Goal: Navigation & Orientation: Find specific page/section

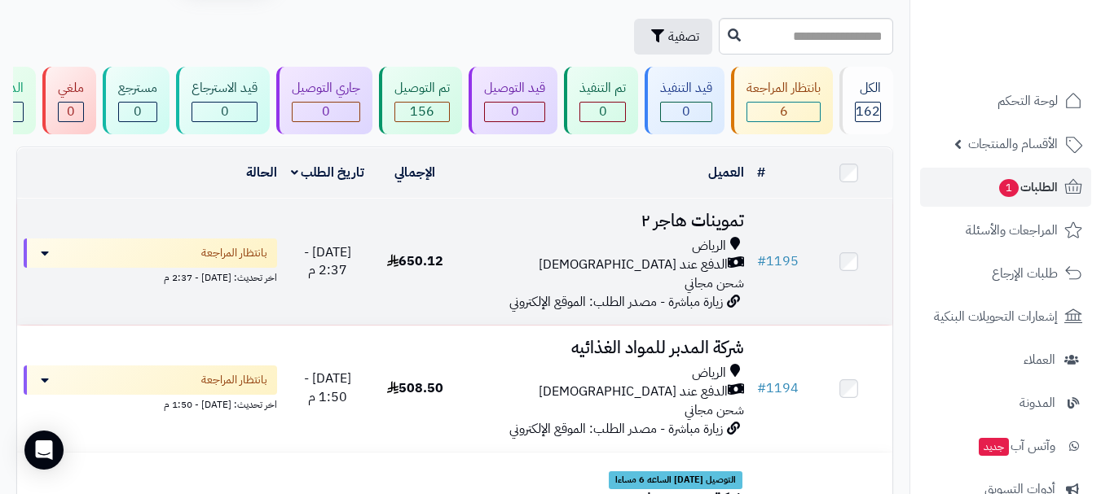
scroll to position [81, 0]
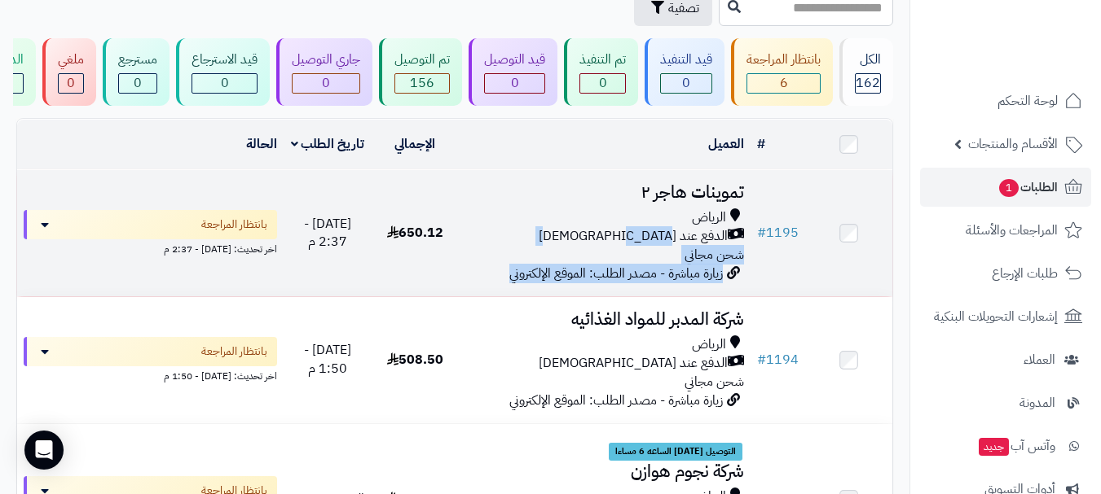
drag, startPoint x: 419, startPoint y: 244, endPoint x: 442, endPoint y: 247, distance: 22.9
click at [442, 247] on tr "# 1195 تموينات هاجر ٢ الرياض الدفع عند الاستلام شحن مجاني زيارة مباشرة - مصدر ا…" at bounding box center [454, 233] width 875 height 126
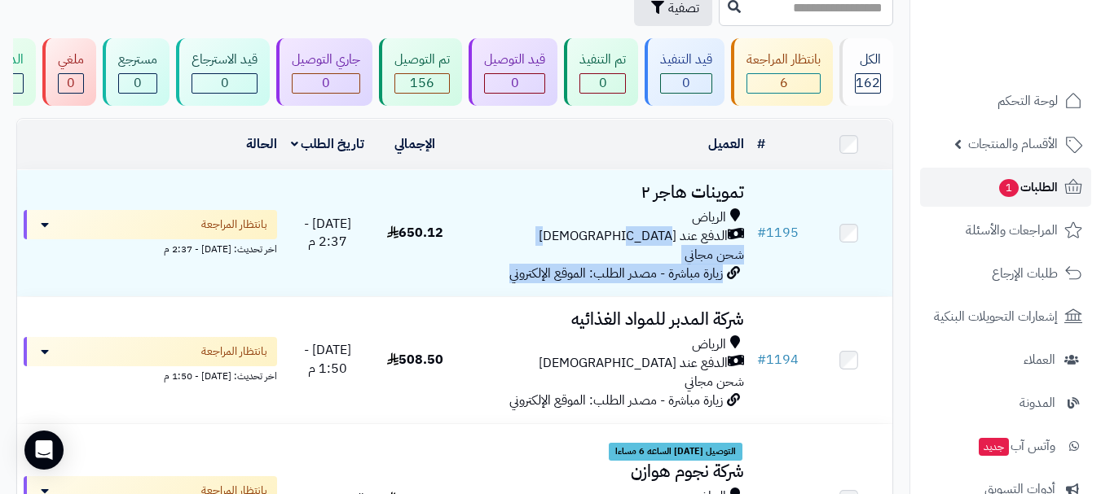
click at [983, 192] on link "الطلبات 1" at bounding box center [1005, 187] width 171 height 39
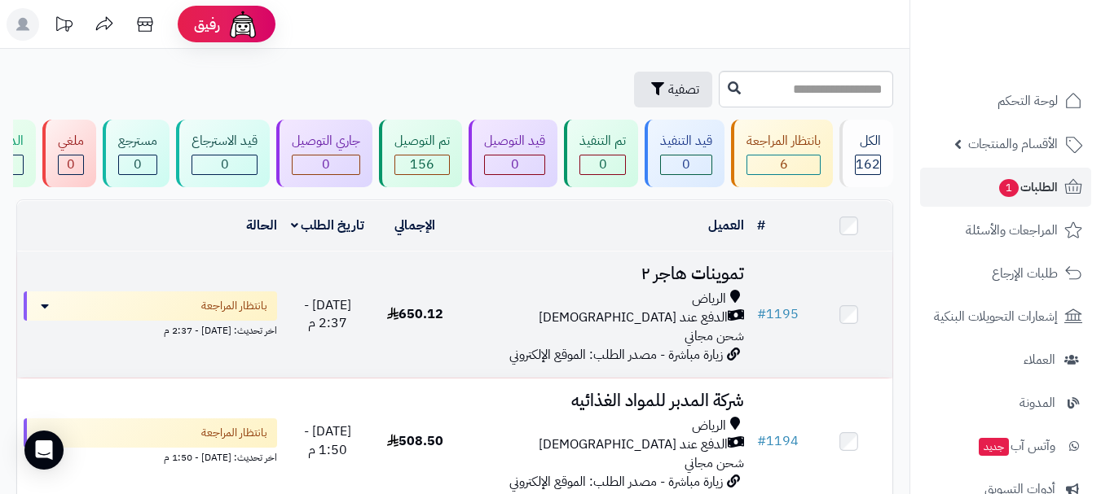
click at [625, 309] on div "الرياض" at bounding box center [604, 299] width 279 height 19
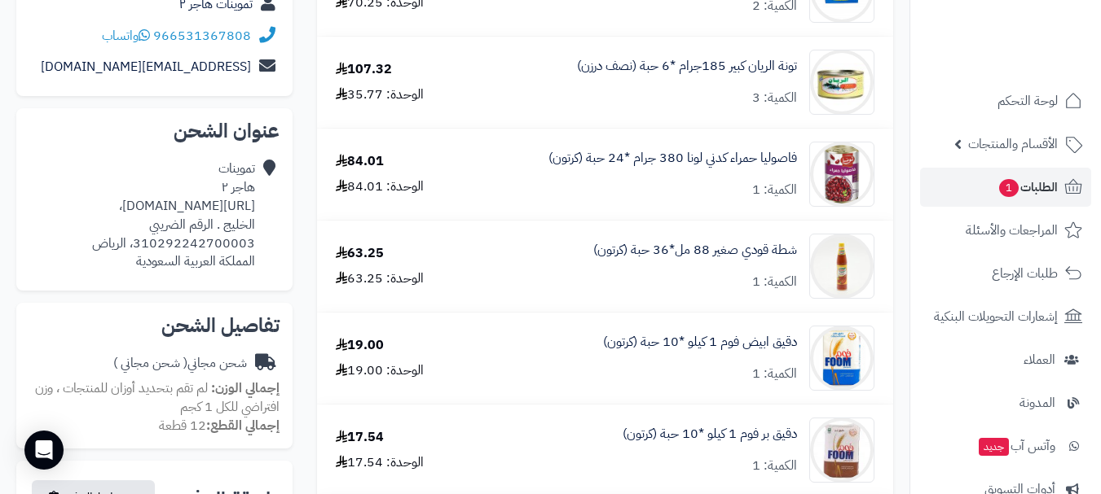
scroll to position [244, 0]
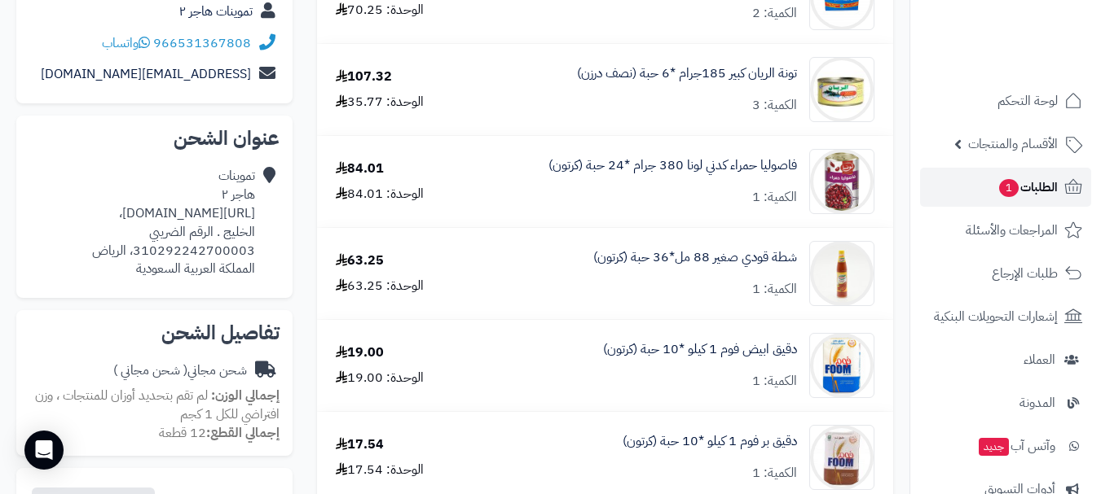
click at [1024, 198] on span "الطلبات 1" at bounding box center [1027, 187] width 60 height 23
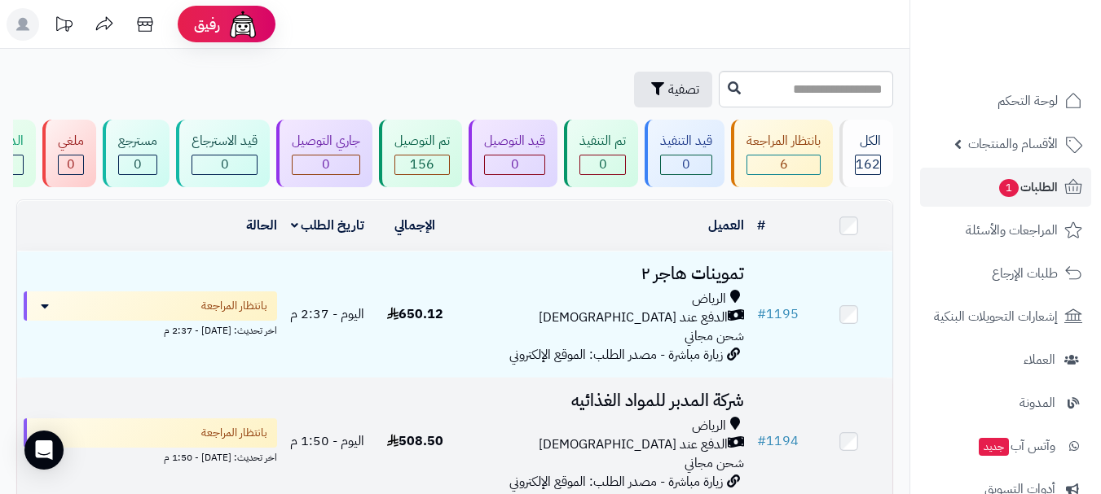
click at [432, 451] on span "508.50" at bounding box center [415, 442] width 56 height 20
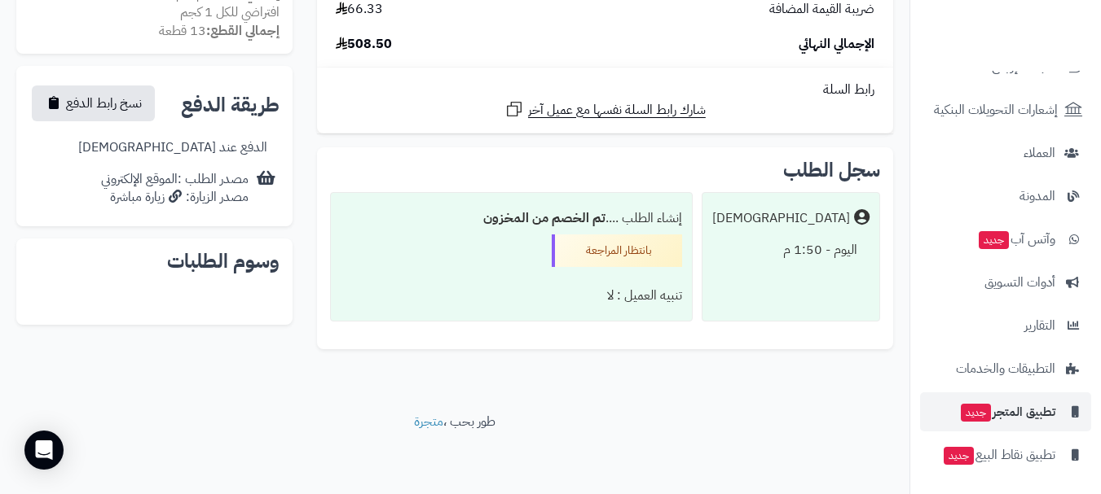
scroll to position [208, 0]
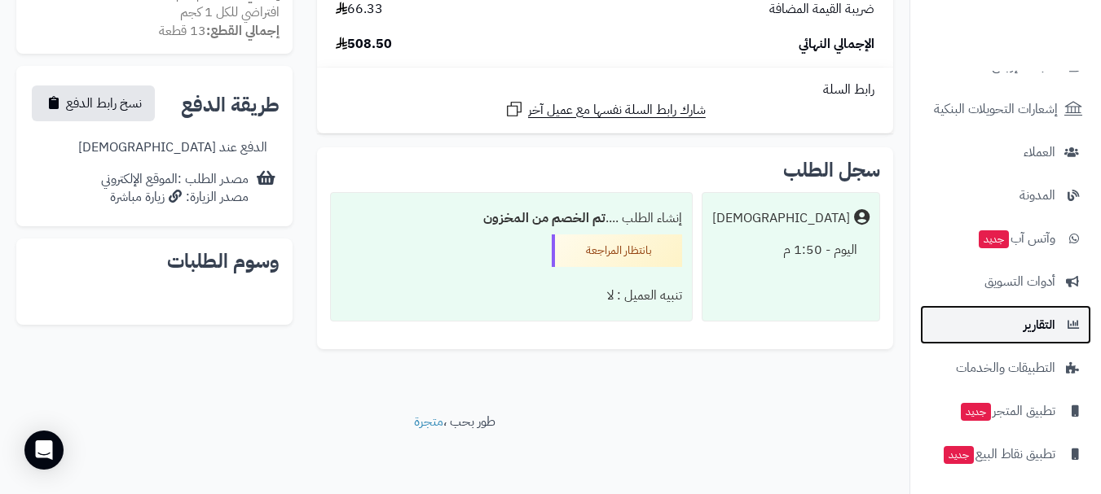
click at [1046, 330] on span "التقارير" at bounding box center [1039, 325] width 32 height 23
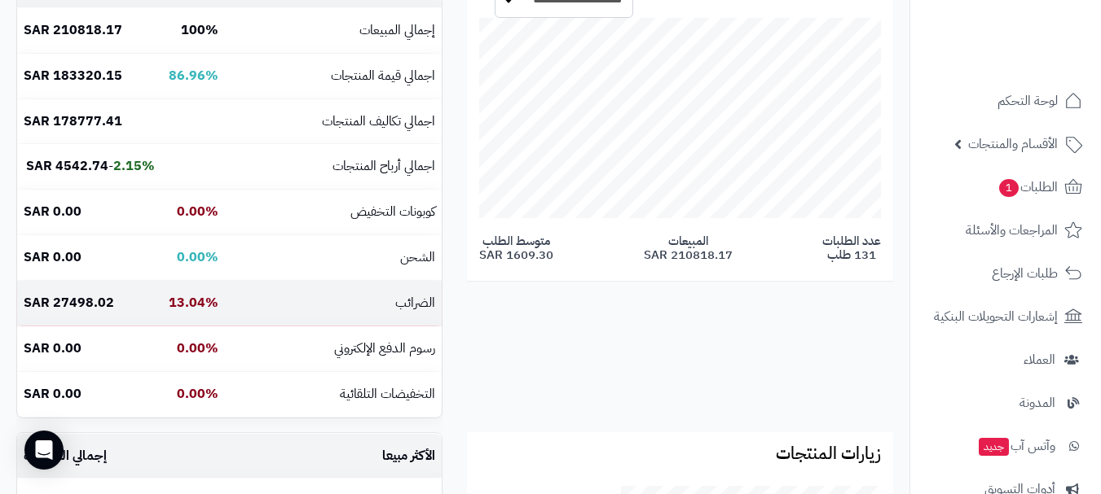
scroll to position [326, 0]
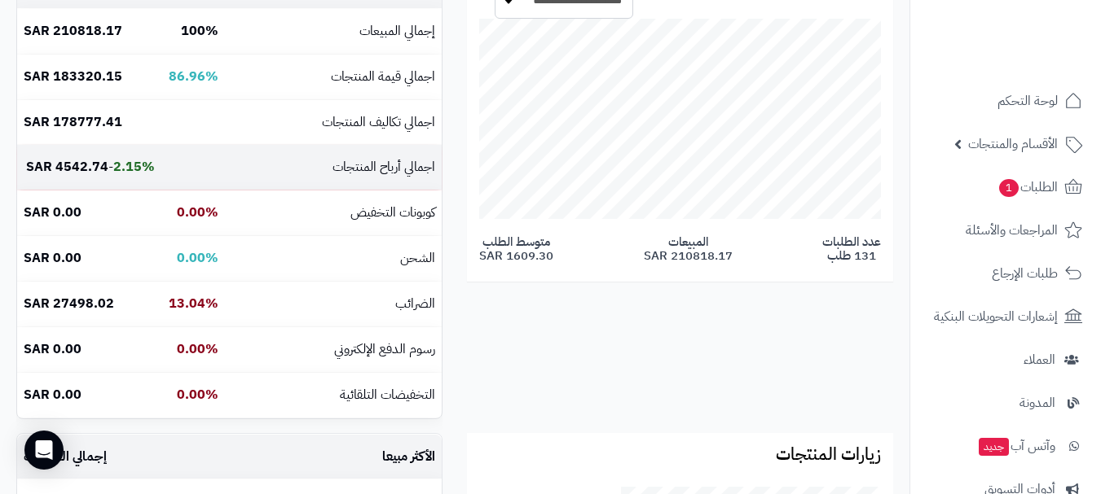
click at [129, 166] on b "2.15%" at bounding box center [134, 167] width 42 height 20
click at [130, 168] on b "2.15%" at bounding box center [134, 167] width 42 height 20
click at [117, 170] on b "2.15%" at bounding box center [134, 167] width 42 height 20
click at [110, 169] on td "2.15% - 4542.74 SAR" at bounding box center [89, 167] width 144 height 45
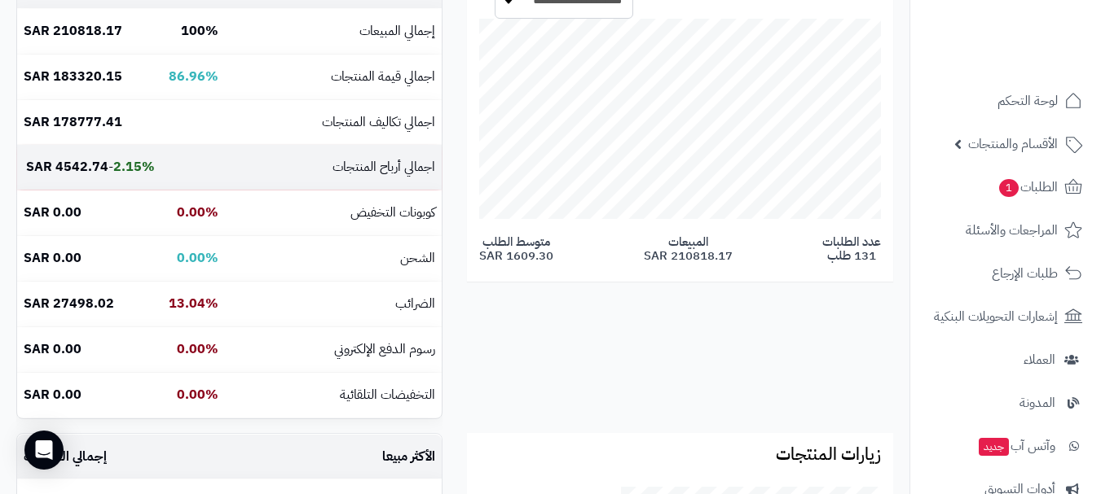
click at [79, 164] on b "4542.74 SAR" at bounding box center [67, 167] width 82 height 20
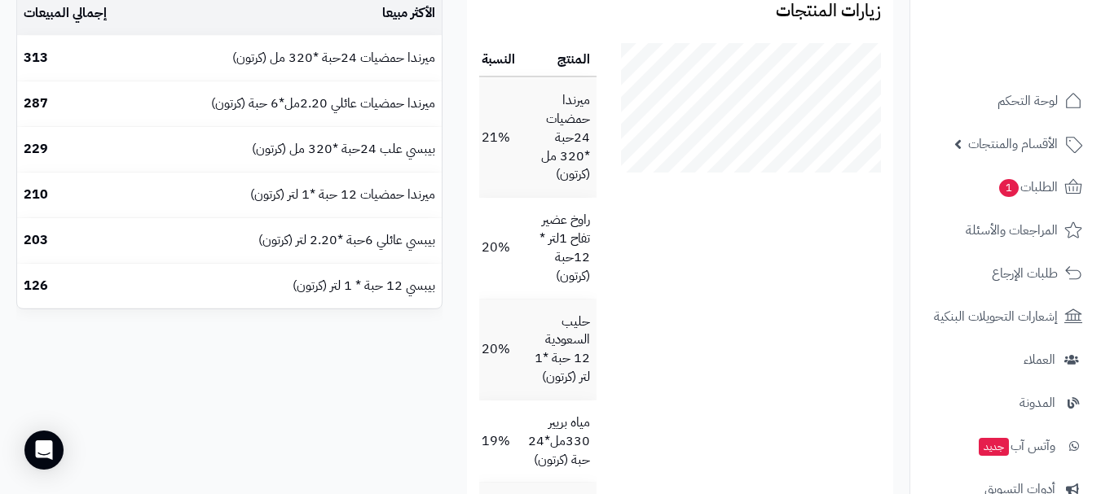
scroll to position [570, 0]
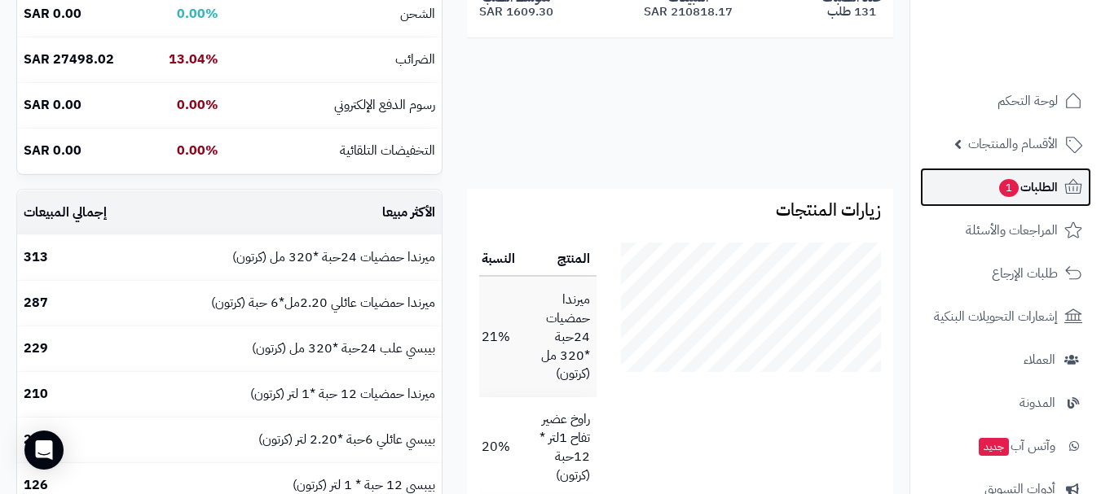
click at [1045, 196] on span "الطلبات 1" at bounding box center [1027, 187] width 60 height 23
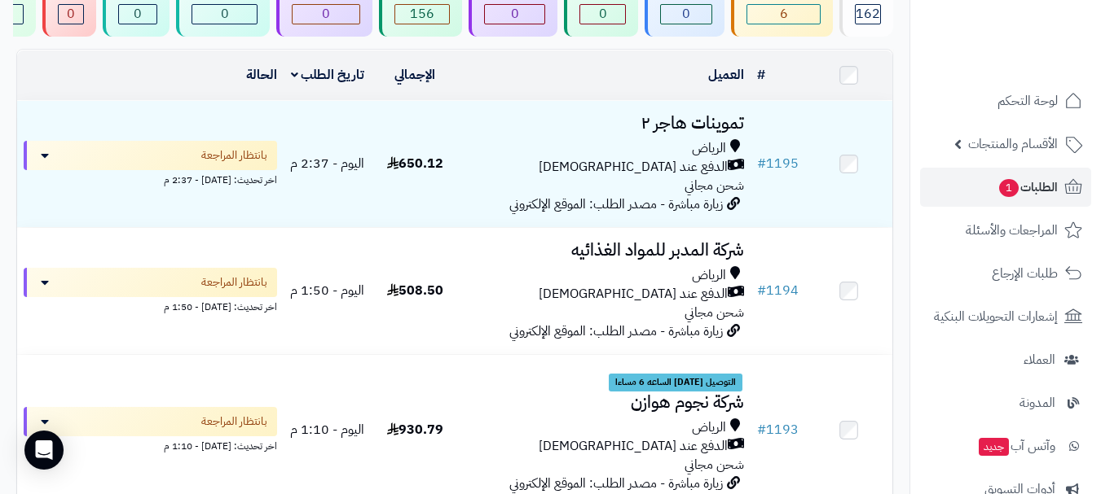
scroll to position [244, 0]
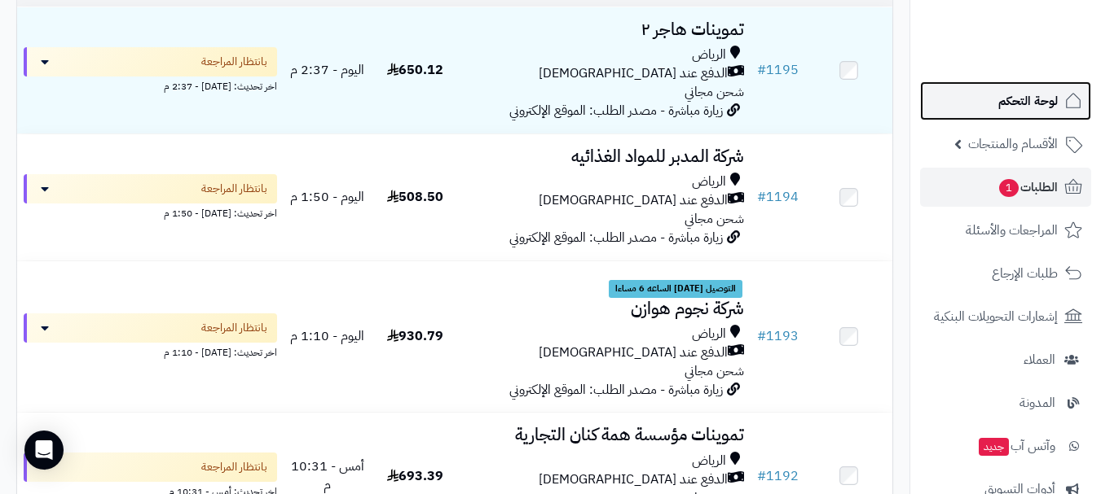
click at [1053, 108] on span "لوحة التحكم" at bounding box center [1027, 101] width 59 height 23
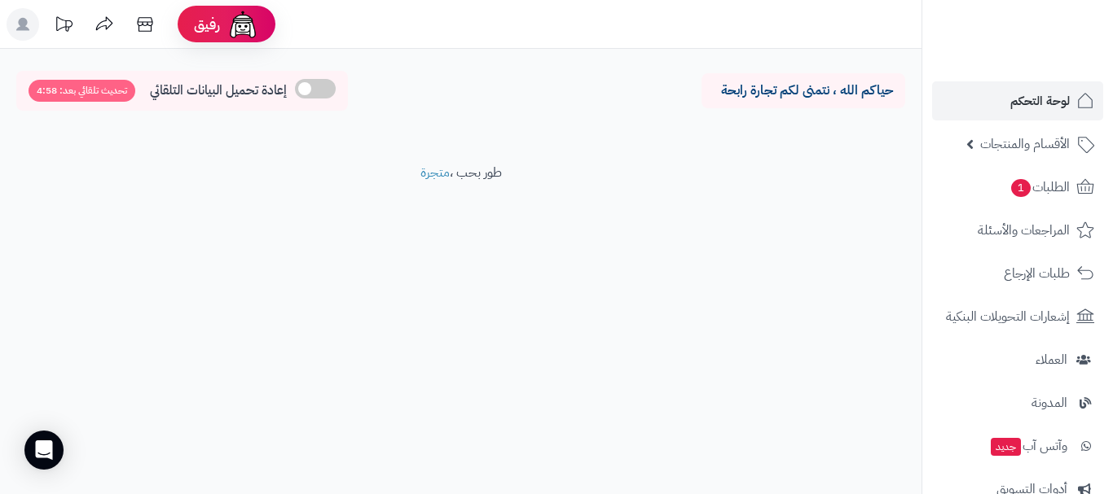
click at [53, 98] on span "تحديث تلقائي بعد: 4:58" at bounding box center [82, 91] width 107 height 22
click at [723, 84] on p "حياكم الله ، نتمنى لكم تجارة رابحة" at bounding box center [803, 90] width 179 height 19
drag, startPoint x: 558, startPoint y: 176, endPoint x: 784, endPoint y: 253, distance: 238.3
click at [561, 176] on footer "طور بحب ، متجرة" at bounding box center [460, 204] width 921 height 81
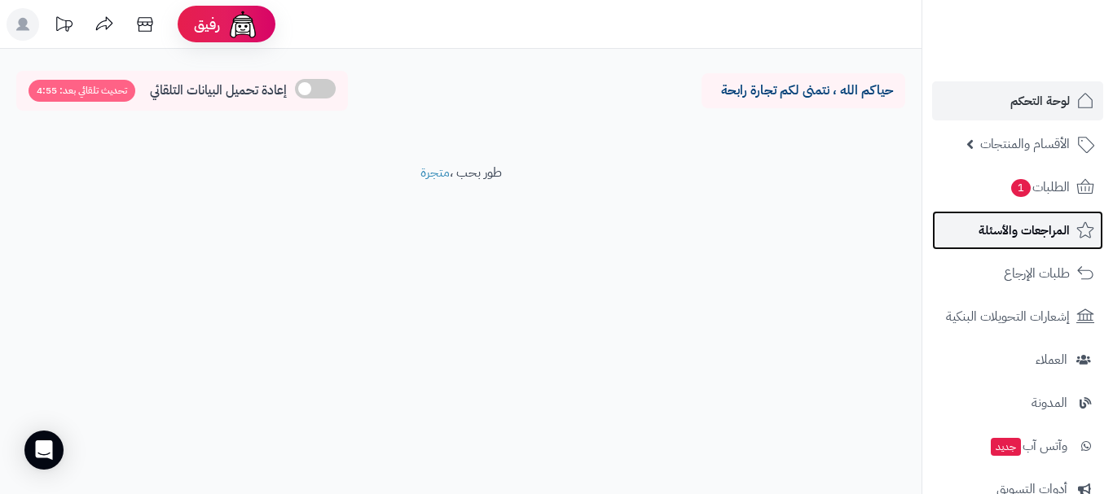
click at [1032, 235] on span "المراجعات والأسئلة" at bounding box center [1023, 230] width 91 height 23
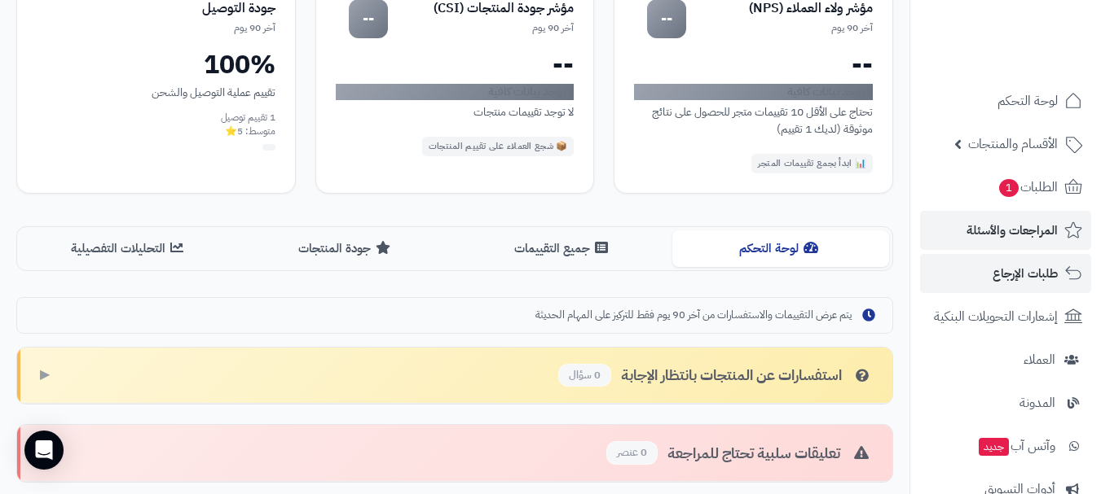
scroll to position [148, 0]
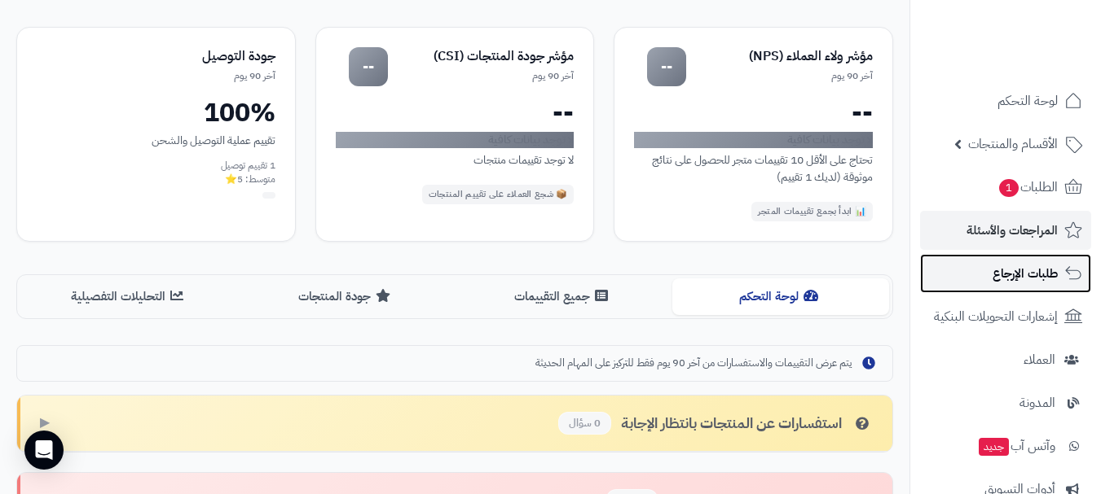
click at [1034, 279] on span "طلبات الإرجاع" at bounding box center [1024, 273] width 65 height 23
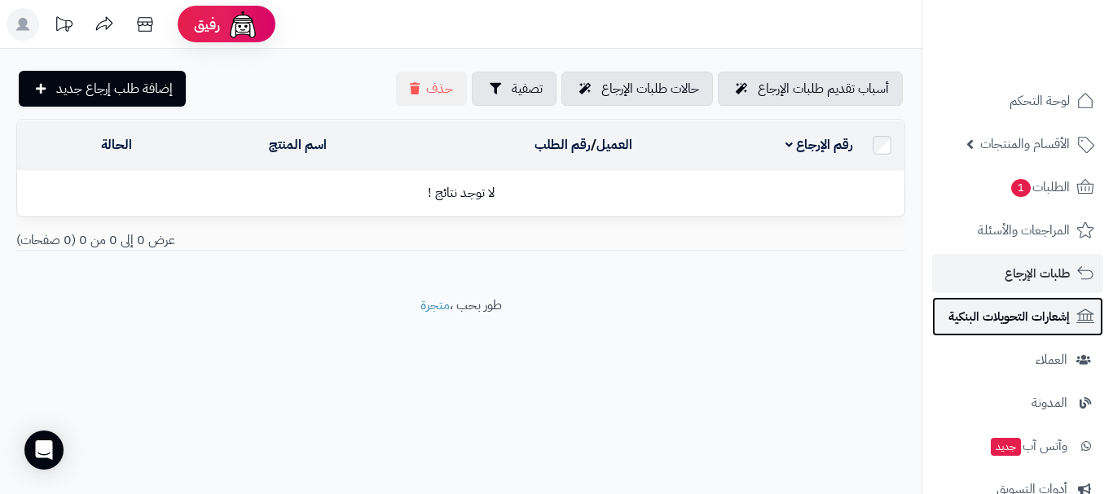
click at [1035, 308] on span "إشعارات التحويلات البنكية" at bounding box center [1008, 316] width 121 height 23
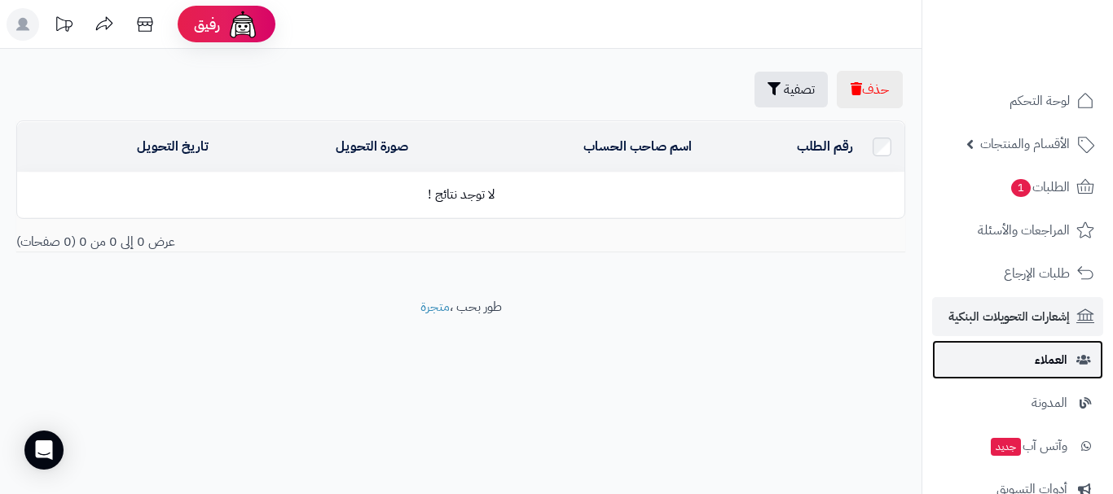
click at [1048, 356] on span "العملاء" at bounding box center [1051, 360] width 33 height 23
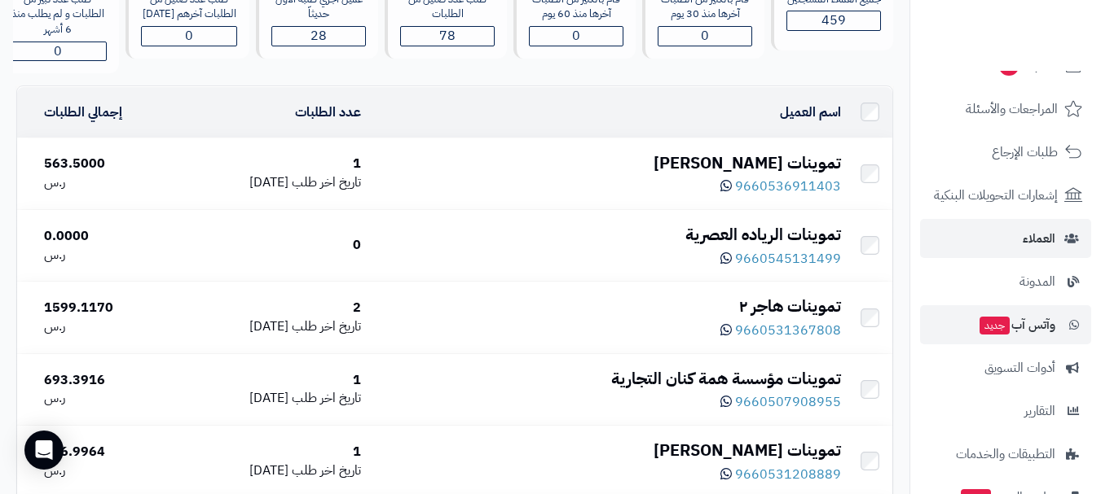
scroll to position [126, 0]
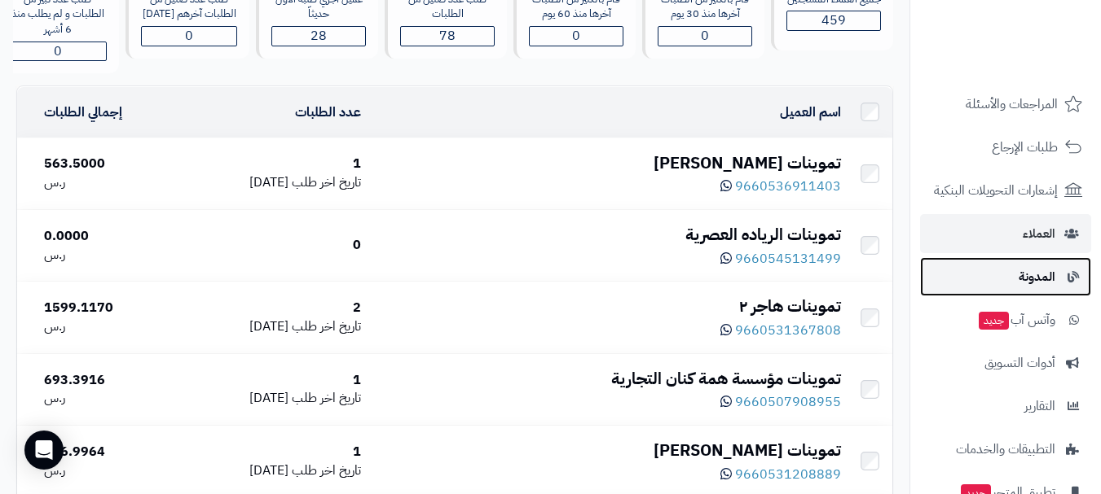
click at [1022, 279] on span "المدونة" at bounding box center [1036, 277] width 37 height 23
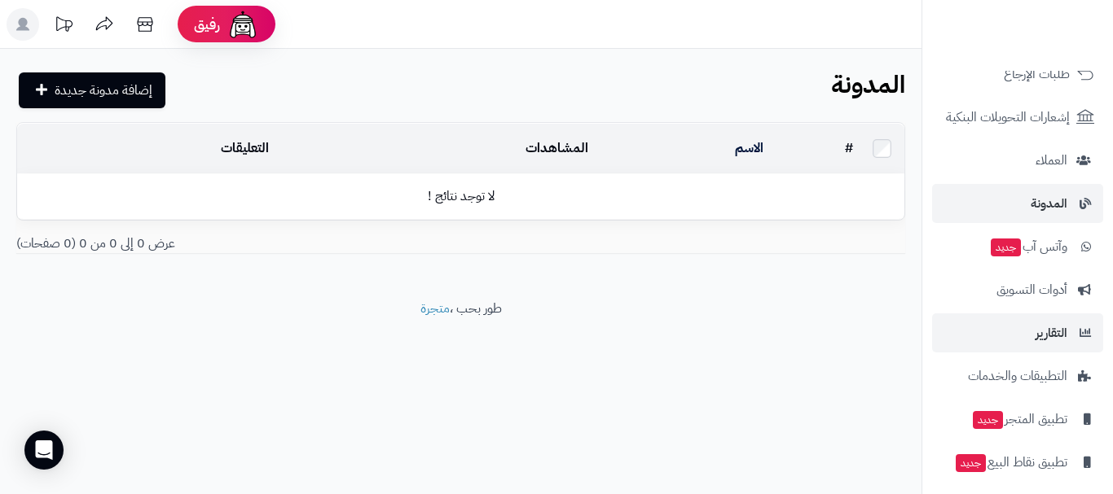
scroll to position [208, 0]
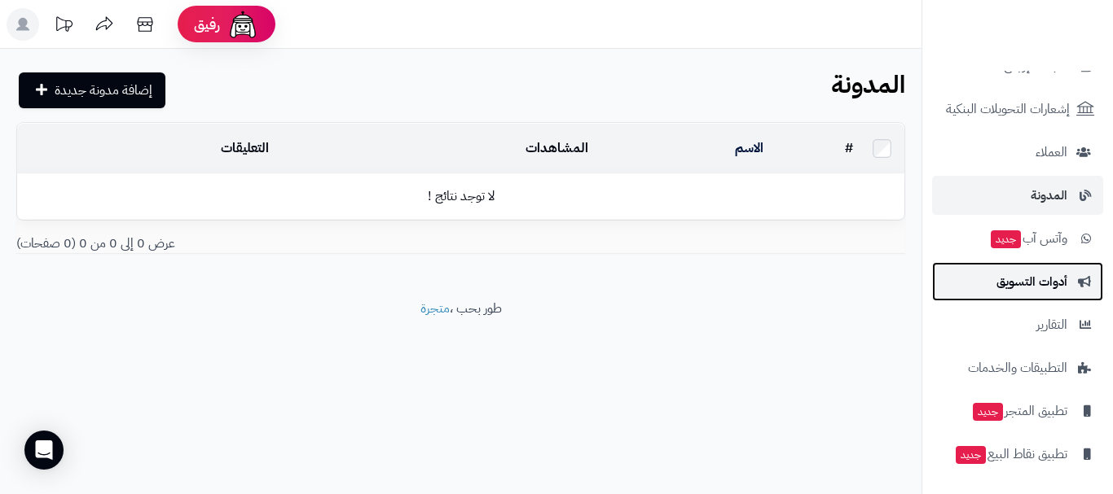
click at [1030, 296] on link "أدوات التسويق" at bounding box center [1017, 281] width 171 height 39
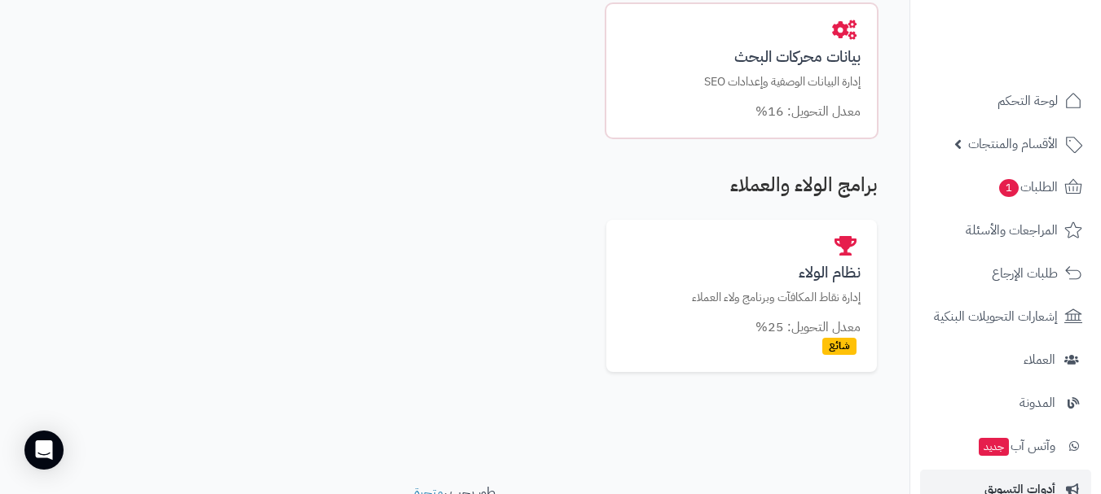
scroll to position [1222, 0]
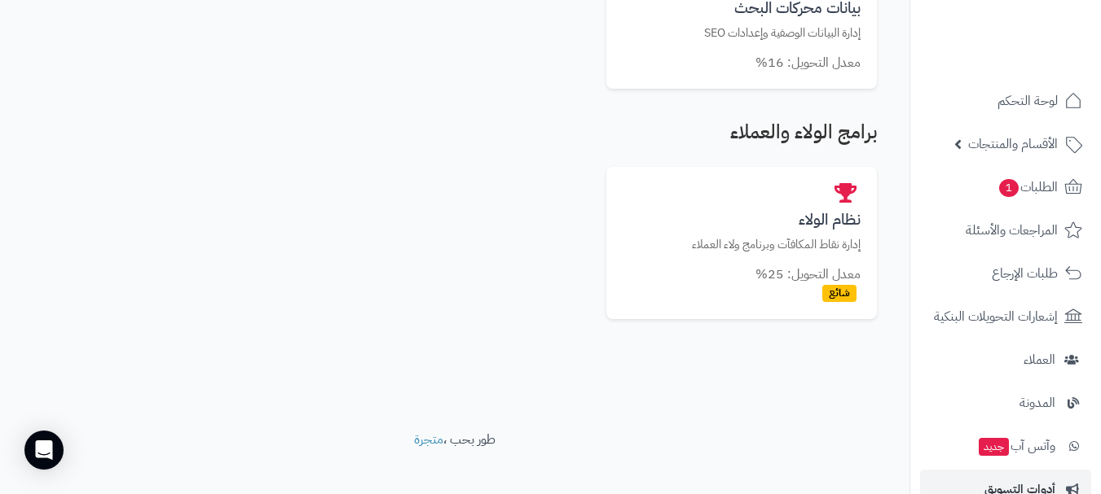
drag, startPoint x: 654, startPoint y: 336, endPoint x: 597, endPoint y: 310, distance: 62.7
click at [588, 297] on div "نظام الولاء إدارة نقاط المكافآت وبرنامج ولاء العملاء معدل التحويل: 25% شائع" at bounding box center [455, 243] width 844 height 152
drag, startPoint x: 568, startPoint y: 265, endPoint x: 556, endPoint y: 241, distance: 26.2
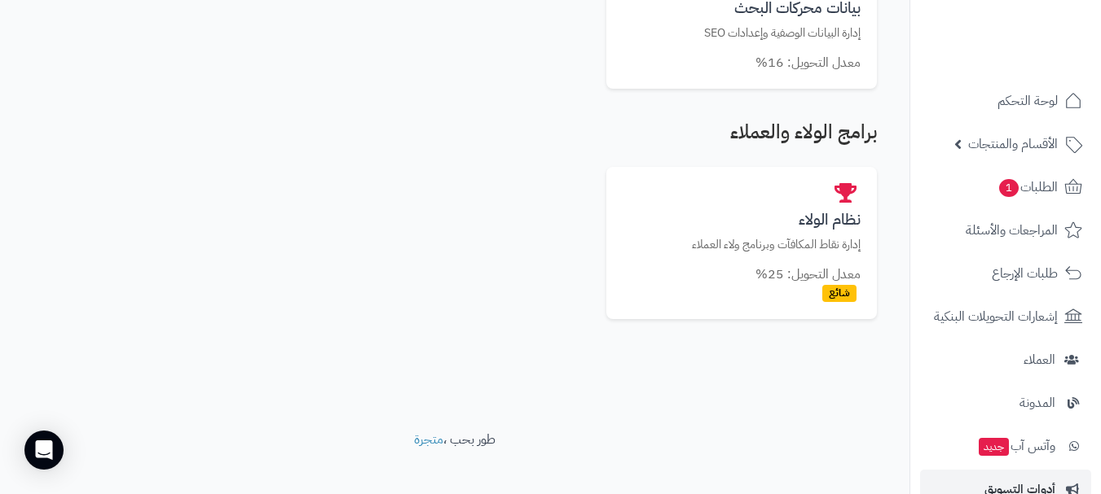
click at [566, 261] on div "نظام الولاء إدارة نقاط المكافآت وبرنامج ولاء العملاء معدل التحويل: 25% شائع" at bounding box center [455, 243] width 844 height 152
click at [556, 240] on div "نظام الولاء إدارة نقاط المكافآت وبرنامج ولاء العملاء معدل التحويل: 25% شائع" at bounding box center [455, 243] width 844 height 152
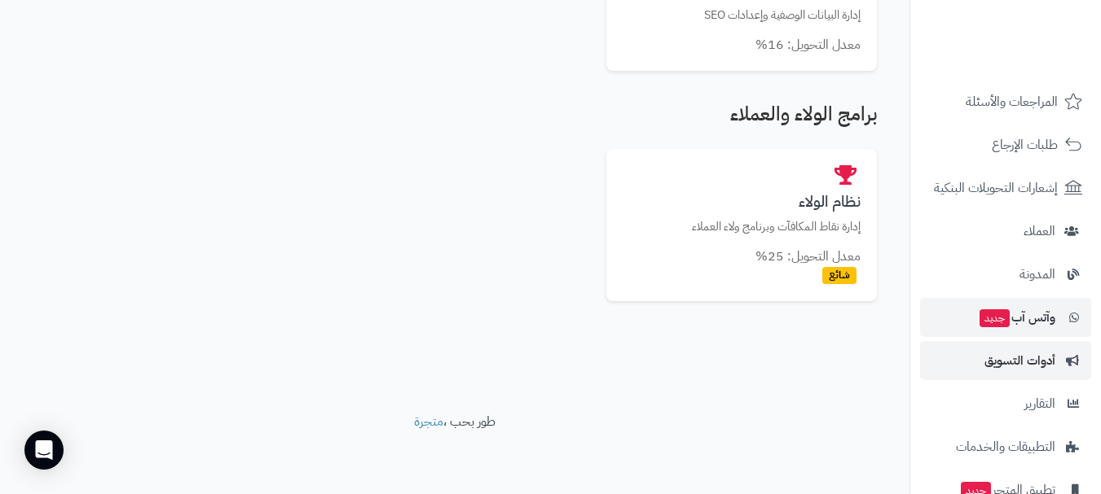
scroll to position [163, 0]
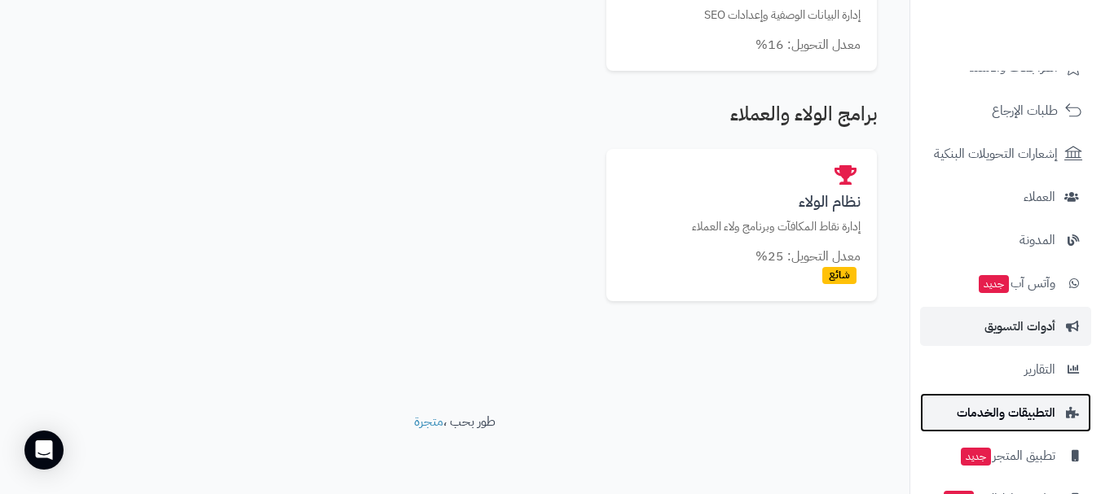
click at [1034, 425] on link "التطبيقات والخدمات" at bounding box center [1005, 412] width 171 height 39
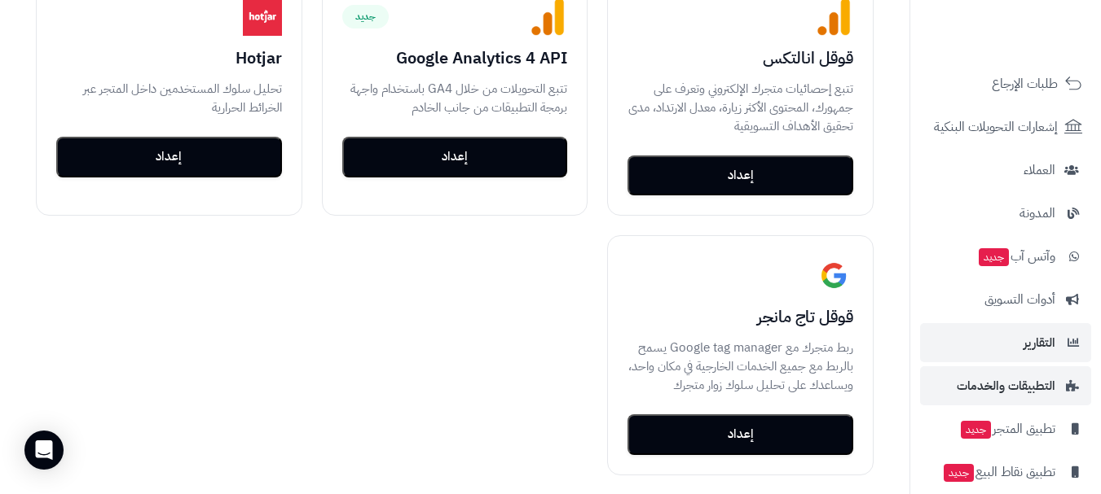
scroll to position [208, 0]
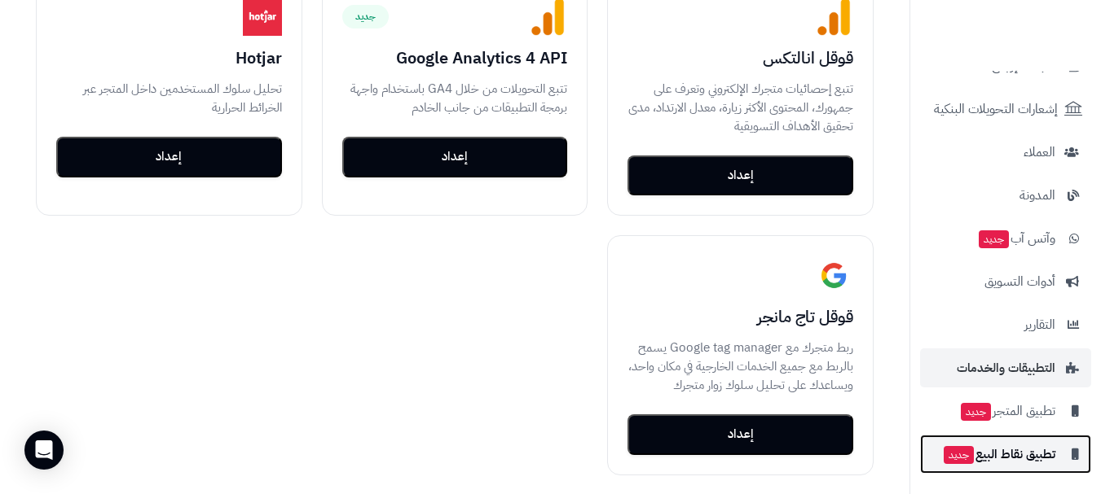
click at [1033, 457] on span "تطبيق نقاط البيع جديد" at bounding box center [998, 454] width 113 height 23
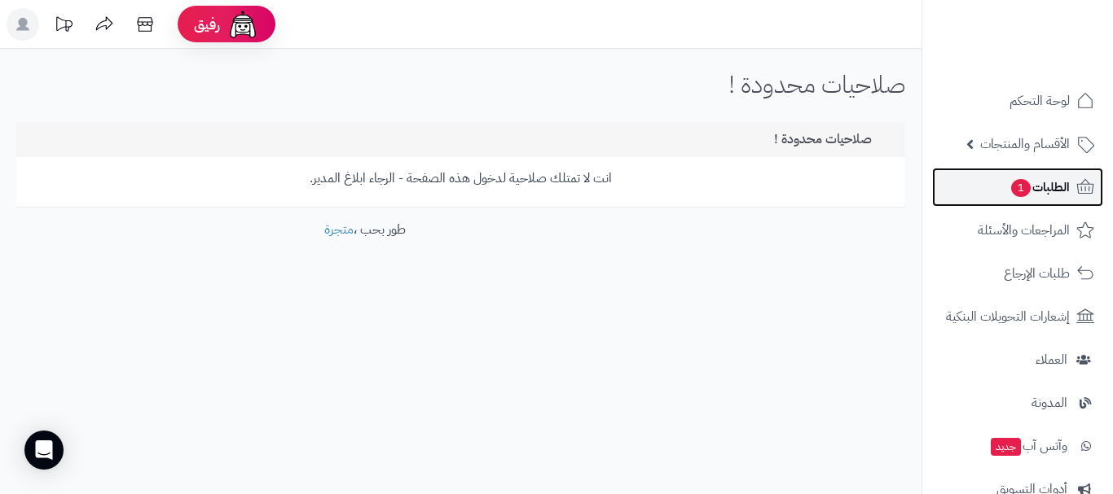
click at [1049, 176] on span "الطلبات 1" at bounding box center [1039, 187] width 60 height 23
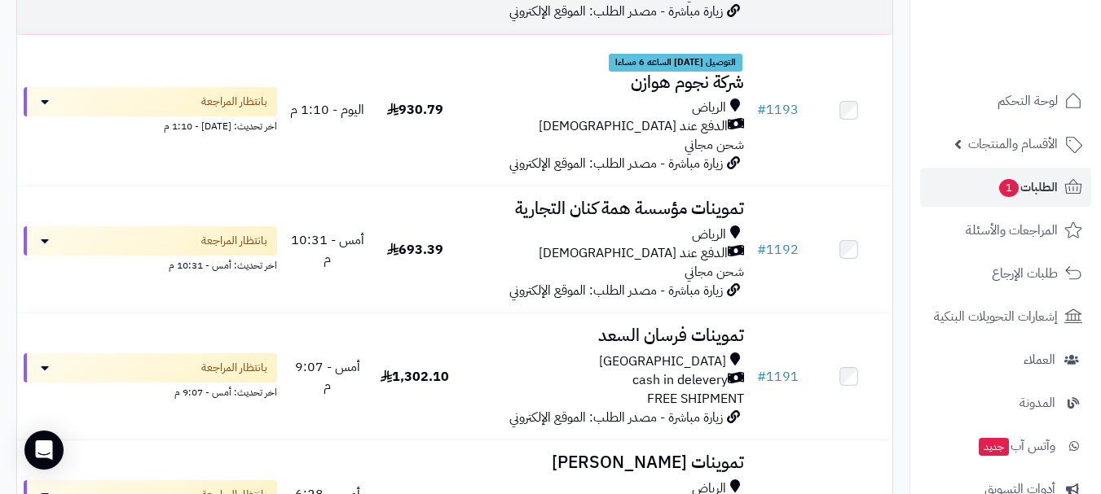
scroll to position [489, 0]
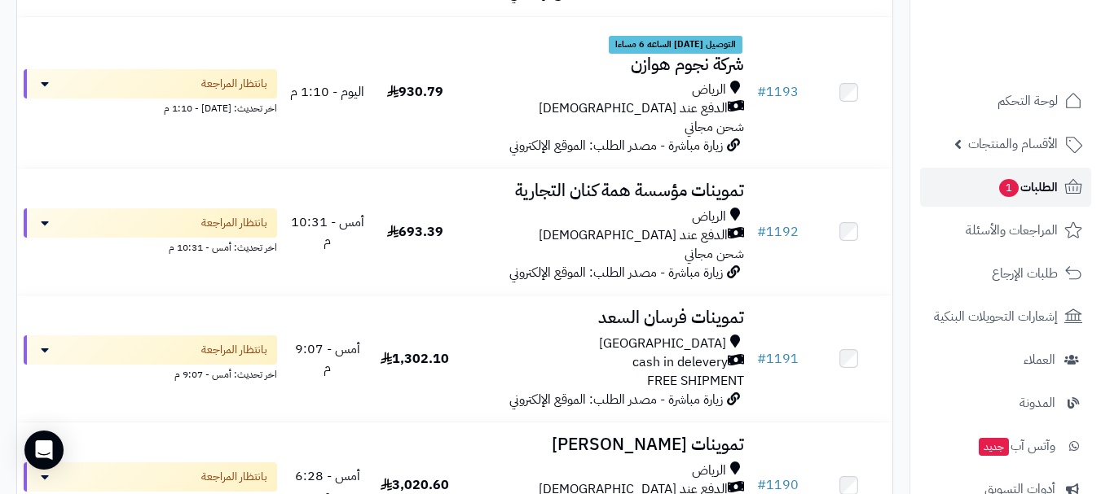
click at [1021, 189] on span "الطلبات 1" at bounding box center [1027, 187] width 60 height 23
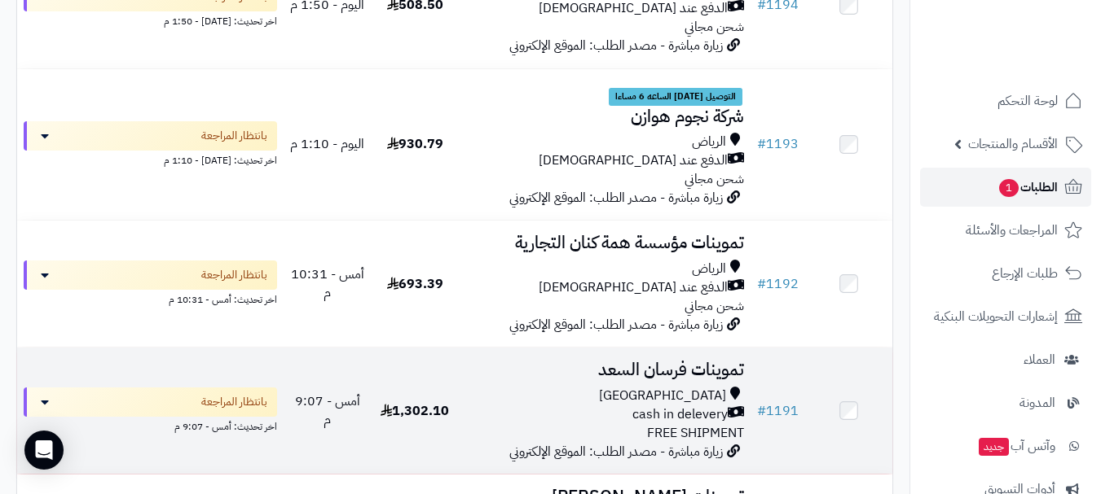
scroll to position [407, 0]
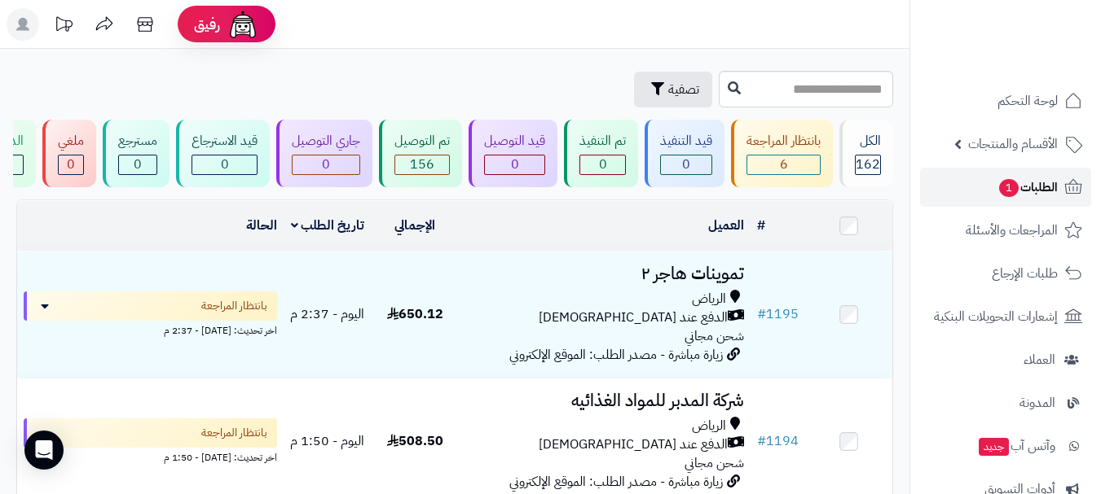
click at [997, 187] on span "الطلبات 1" at bounding box center [1027, 187] width 60 height 23
